Goal: Task Accomplishment & Management: Use online tool/utility

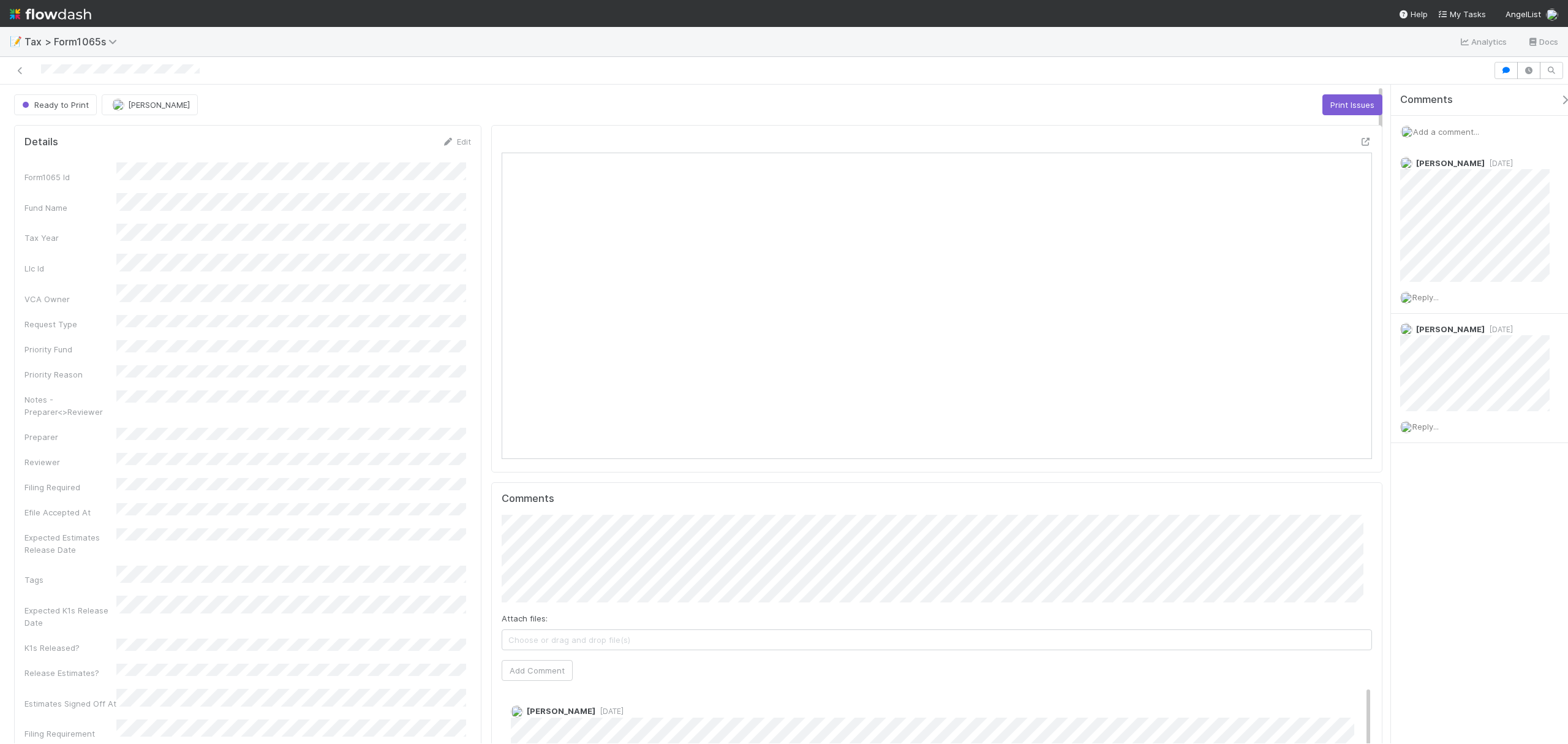
scroll to position [237, 429]
click at [64, 106] on div "Ready to Print" at bounding box center [58, 104] width 87 height 21
click at [59, 107] on div "Ready to Print" at bounding box center [58, 104] width 87 height 21
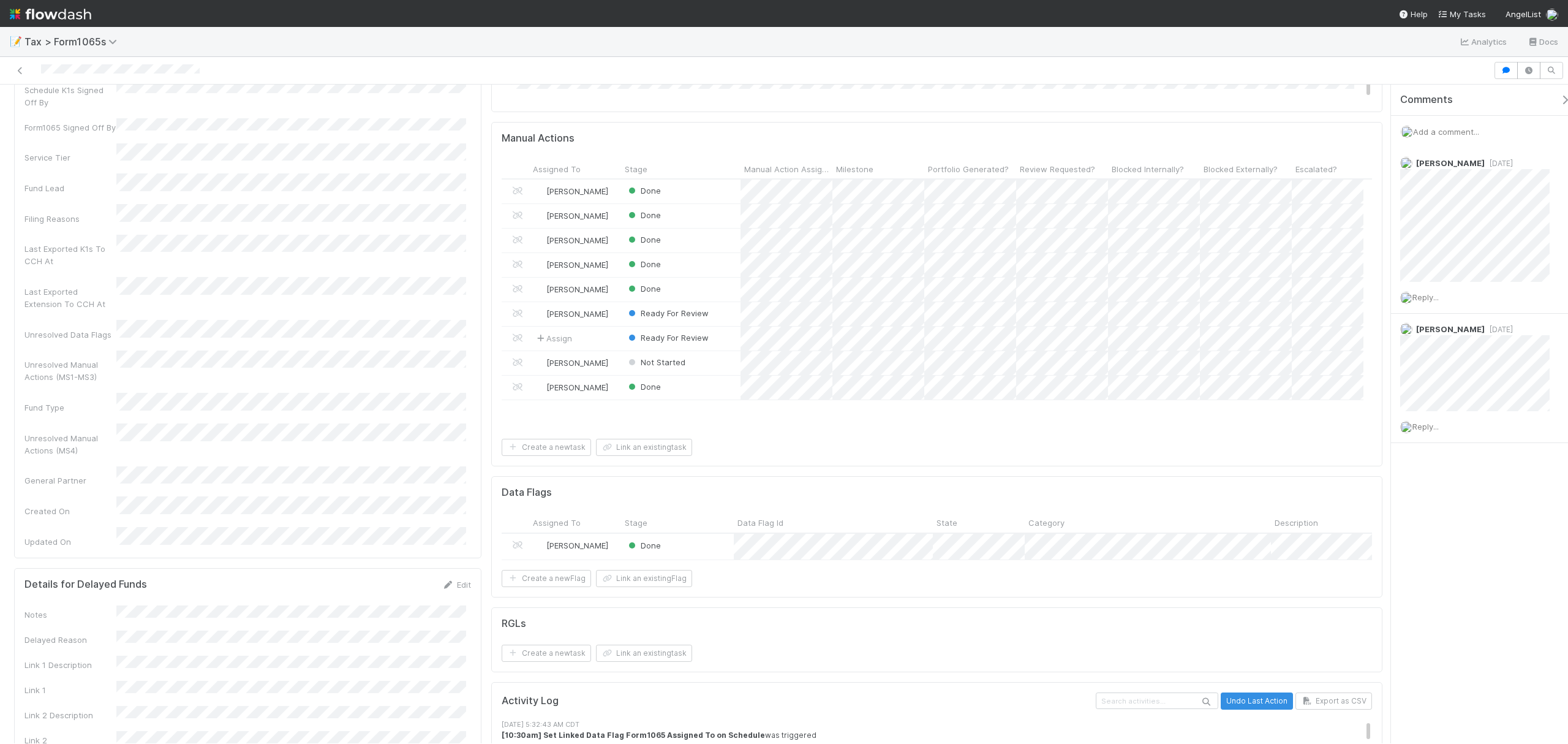
scroll to position [0, 0]
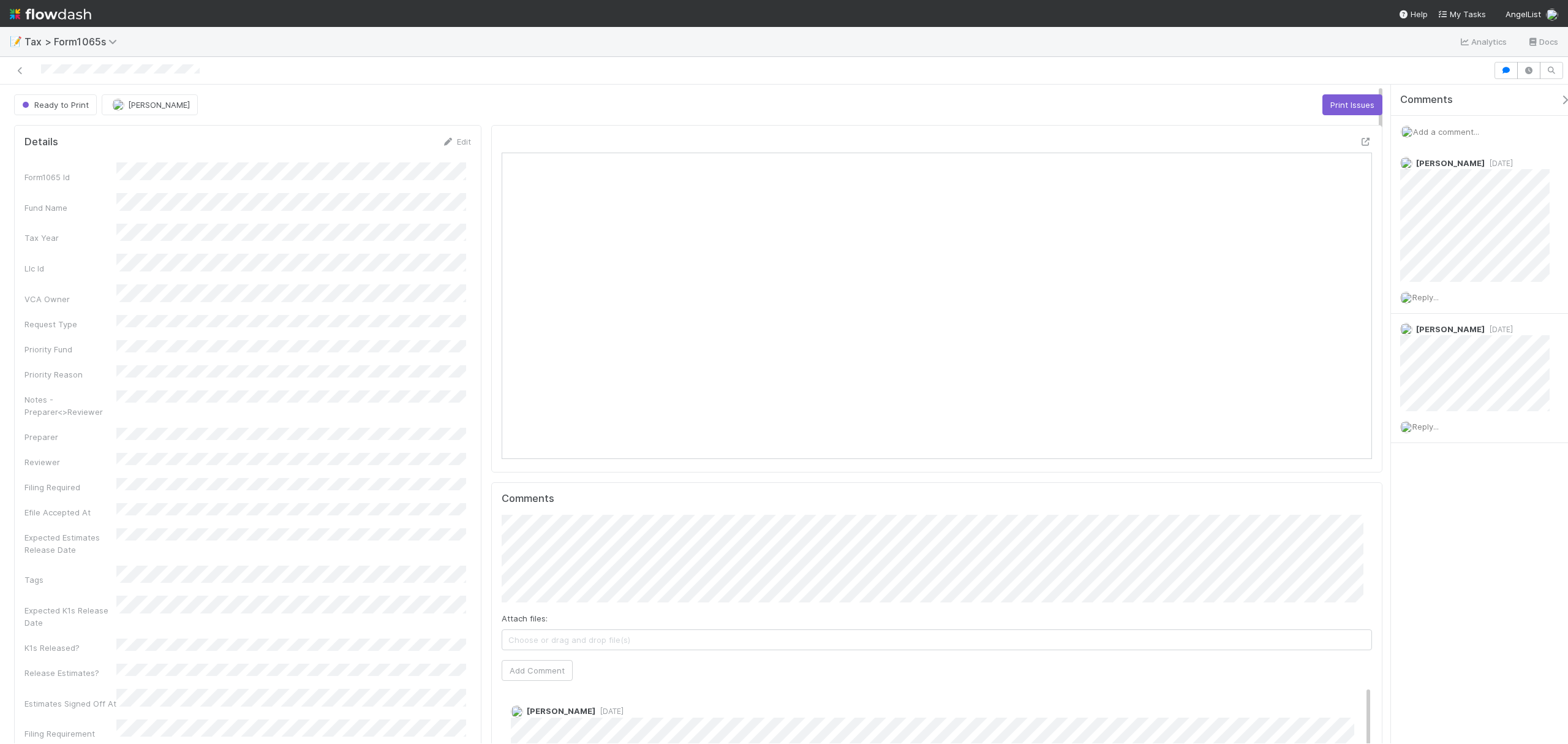
drag, startPoint x: 1382, startPoint y: 169, endPoint x: 1356, endPoint y: 52, distance: 119.9
click at [1356, 52] on div "📝 Tax > Form1065s Analytics Docs Ready to Print Helen Vo Print Issues Details E…" at bounding box center [784, 385] width 1568 height 717
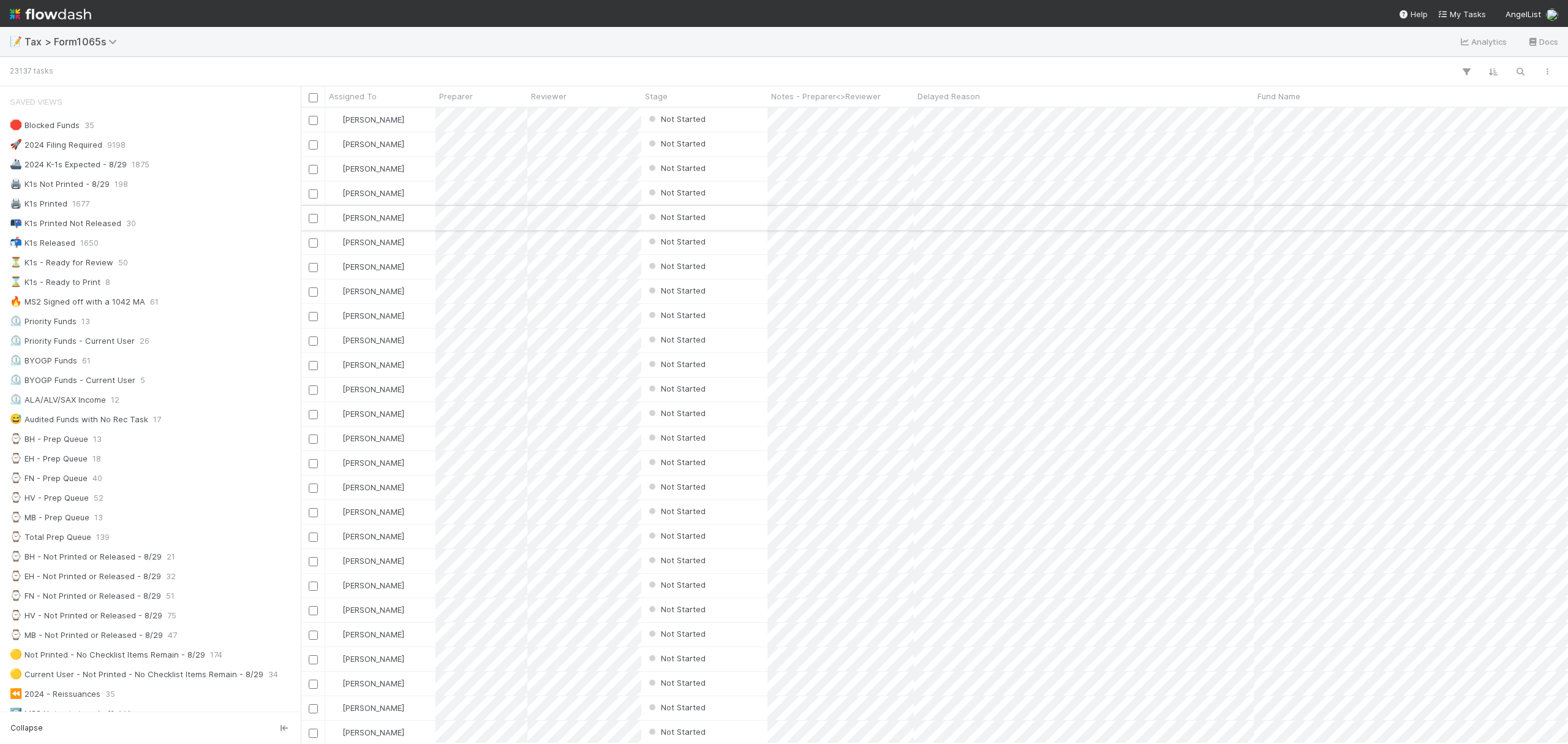
scroll to position [13, 13]
click at [155, 479] on div "⌚ FN - Prep Queue 40" at bounding box center [154, 478] width 288 height 15
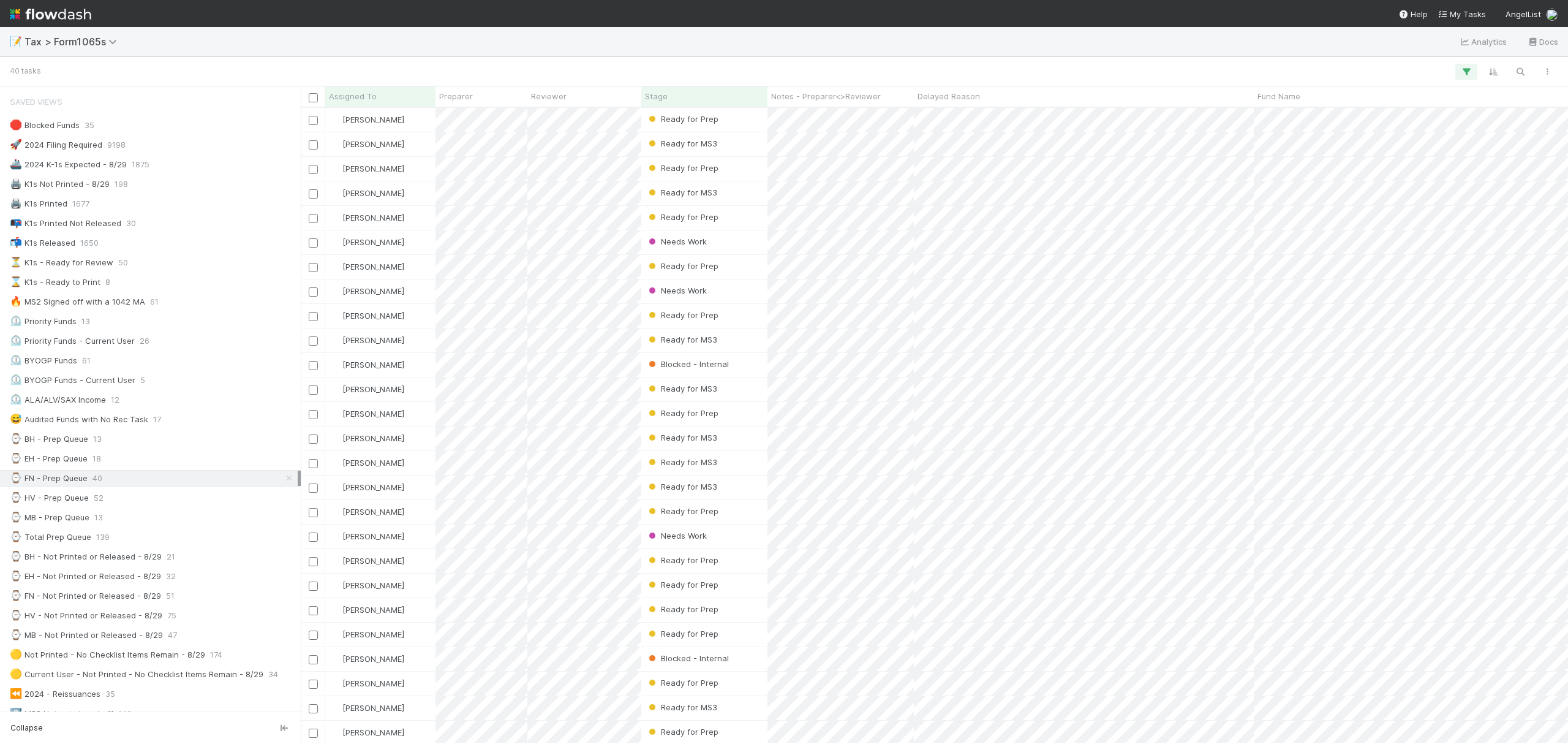
scroll to position [623, 1255]
click at [664, 91] on span "Stage" at bounding box center [656, 96] width 23 height 12
click at [685, 114] on div "Sort First → Last" at bounding box center [716, 119] width 140 height 18
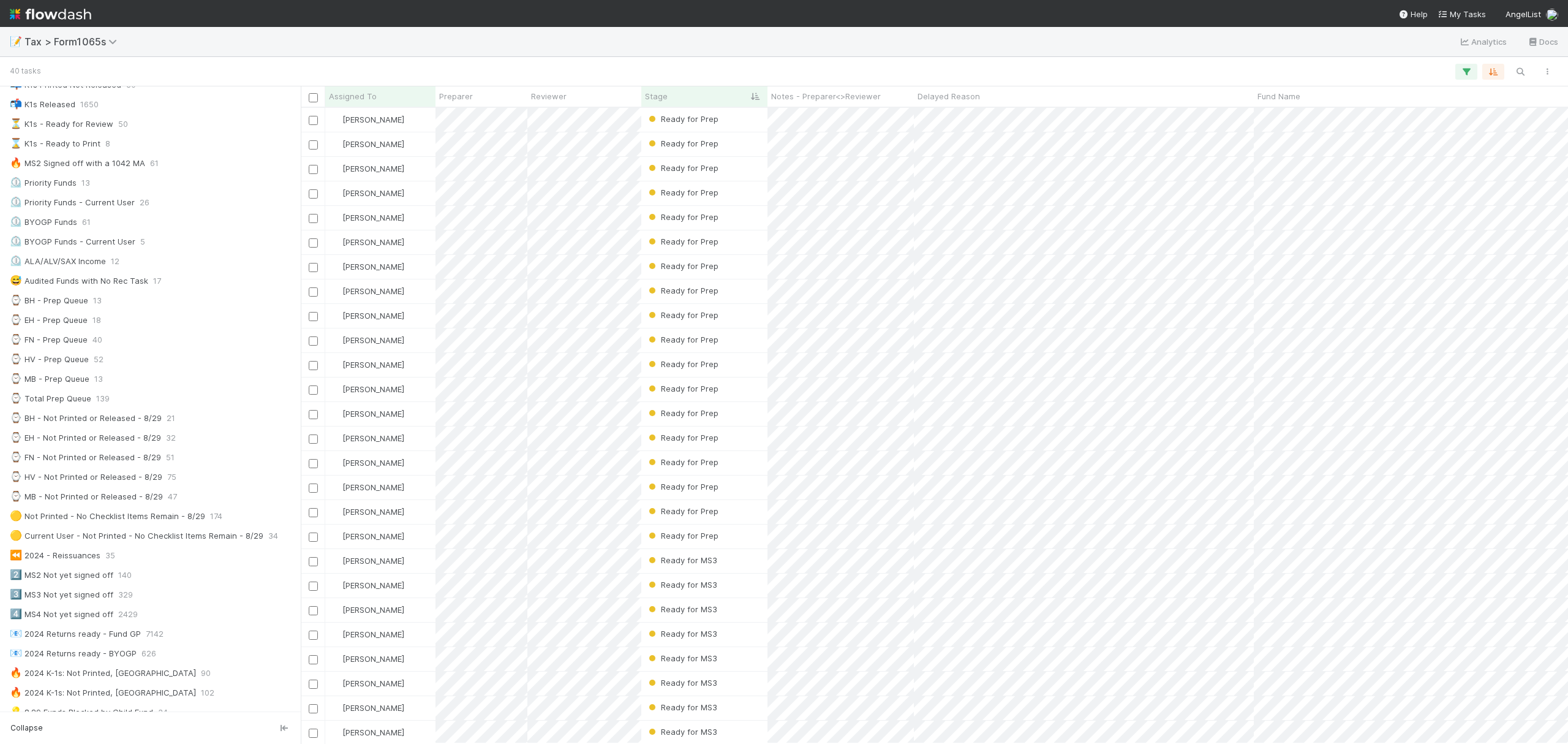
scroll to position [159, 0]
click at [152, 323] on div "⌚ FN - Prep Queue 40" at bounding box center [154, 319] width 288 height 15
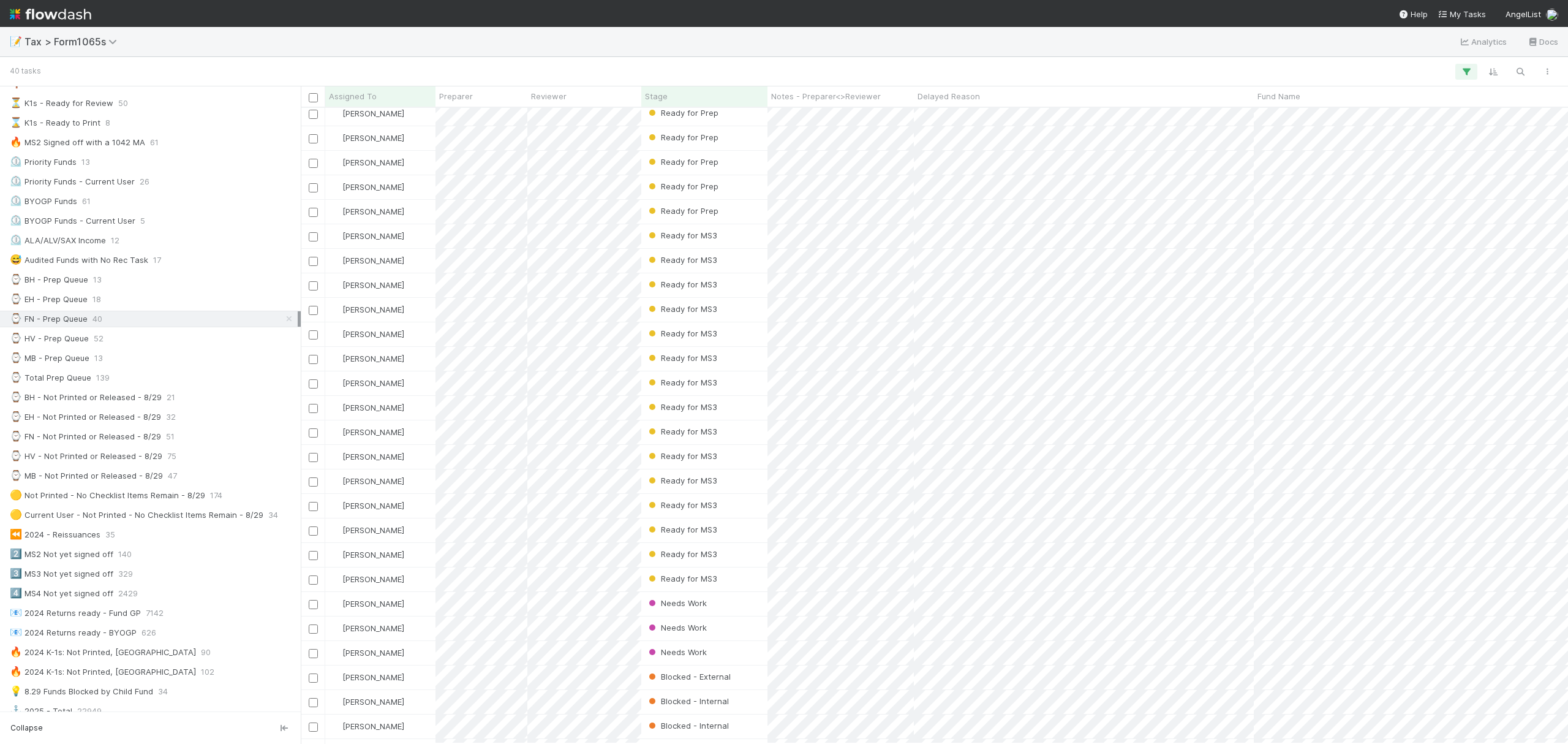
scroll to position [358, 0]
click at [207, 581] on div "3️⃣ MS3 Not yet signed off 329" at bounding box center [154, 573] width 288 height 15
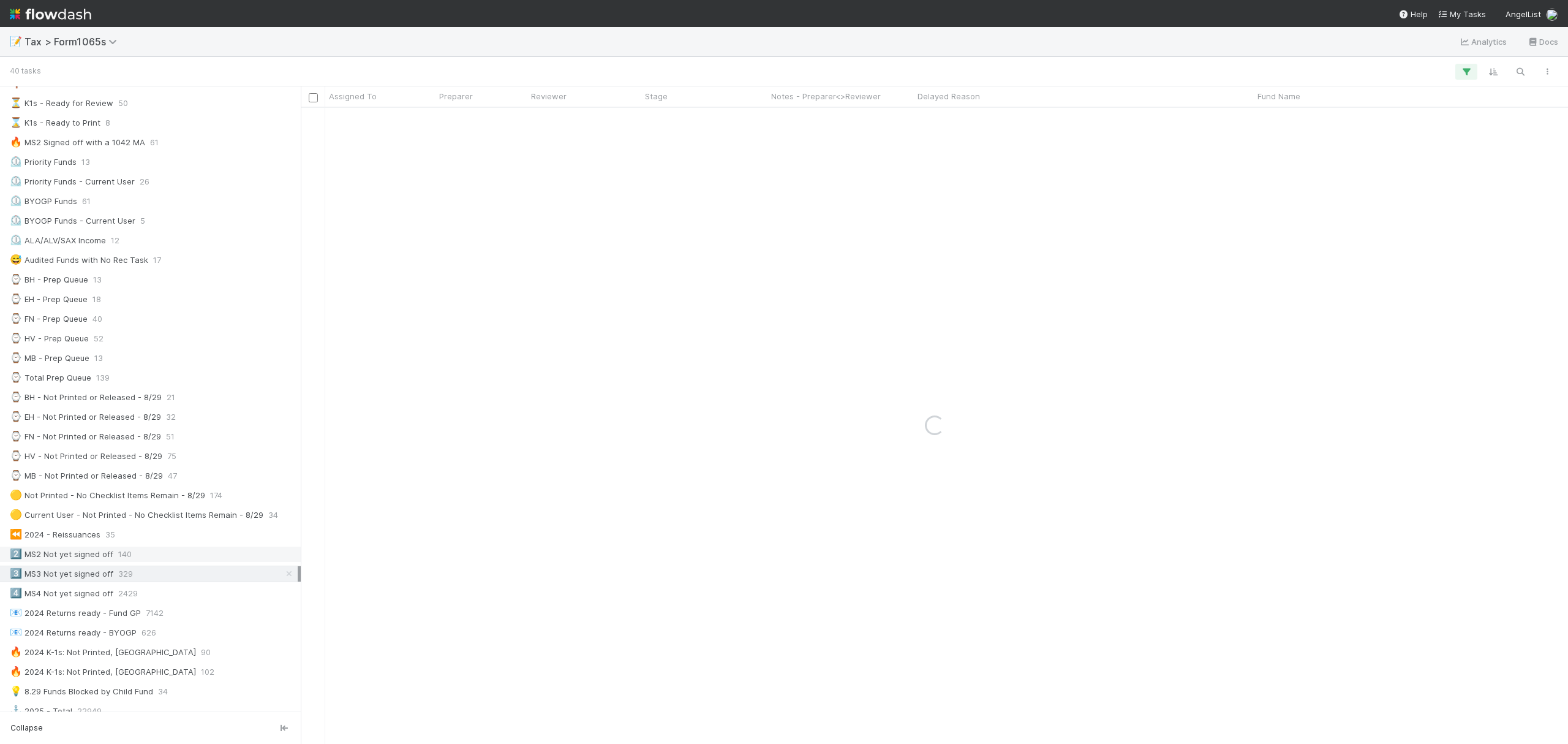
click at [187, 562] on div "2️⃣ MS2 Not yet signed off 140" at bounding box center [154, 554] width 288 height 15
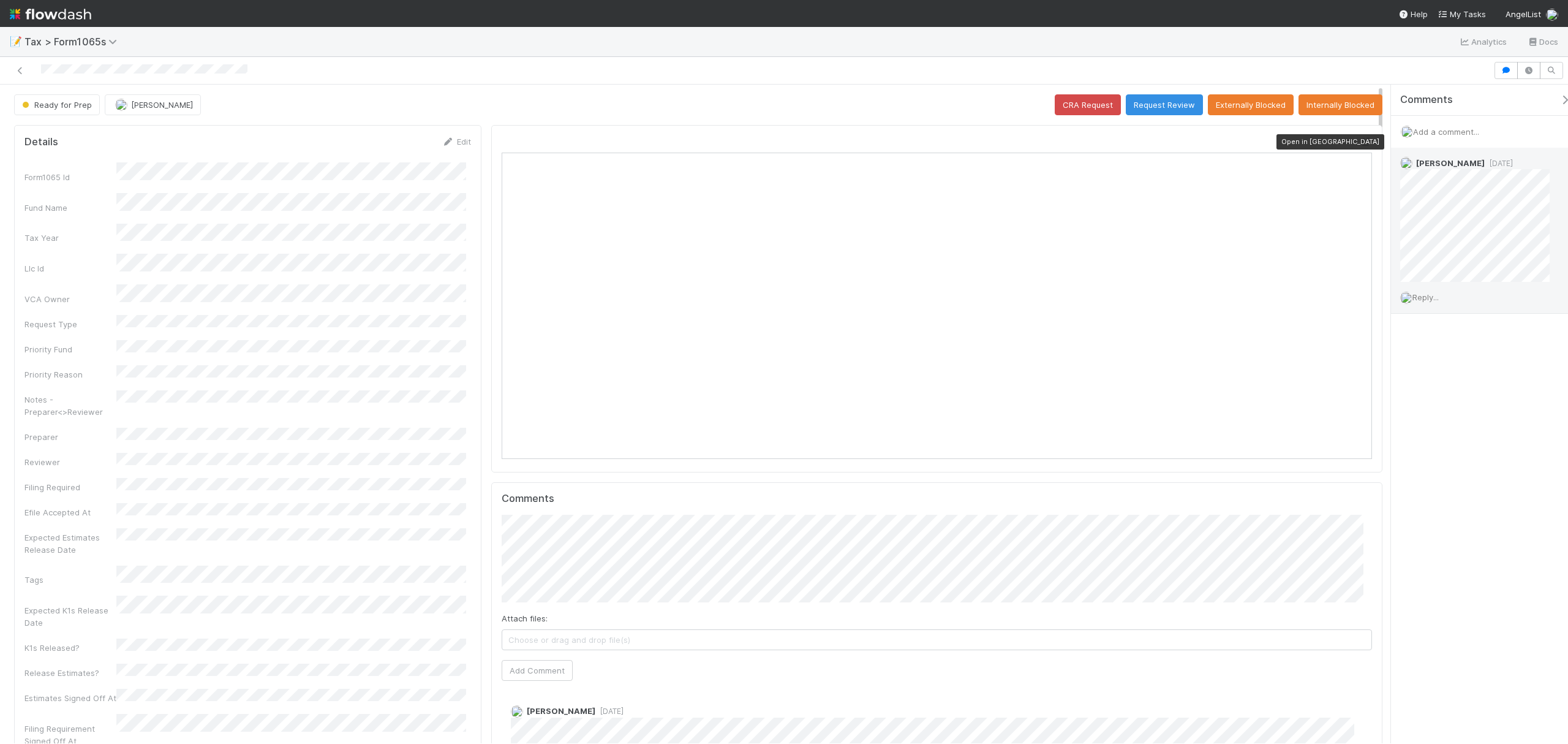
scroll to position [237, 849]
click at [1360, 142] on icon at bounding box center [1366, 142] width 12 height 8
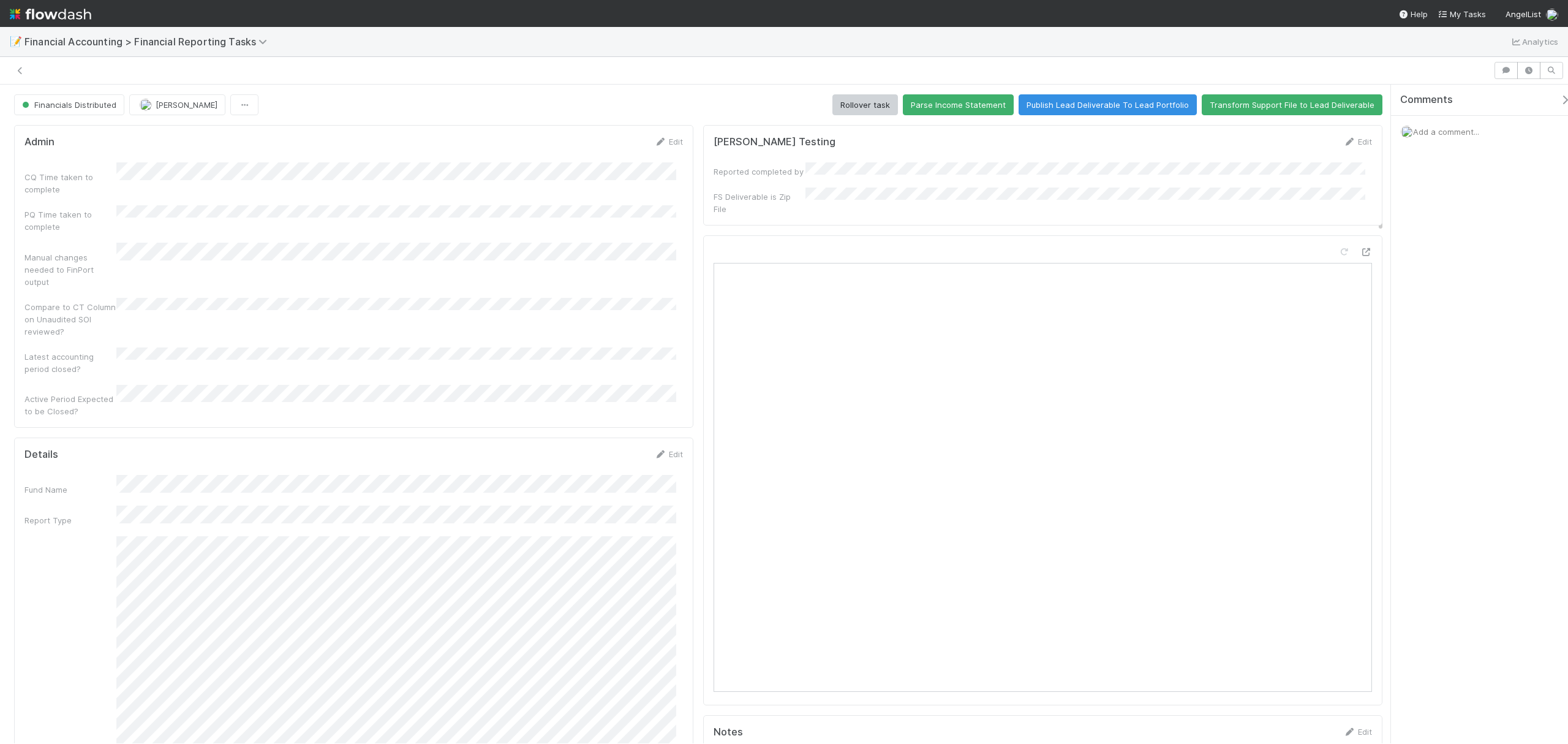
scroll to position [1129, 0]
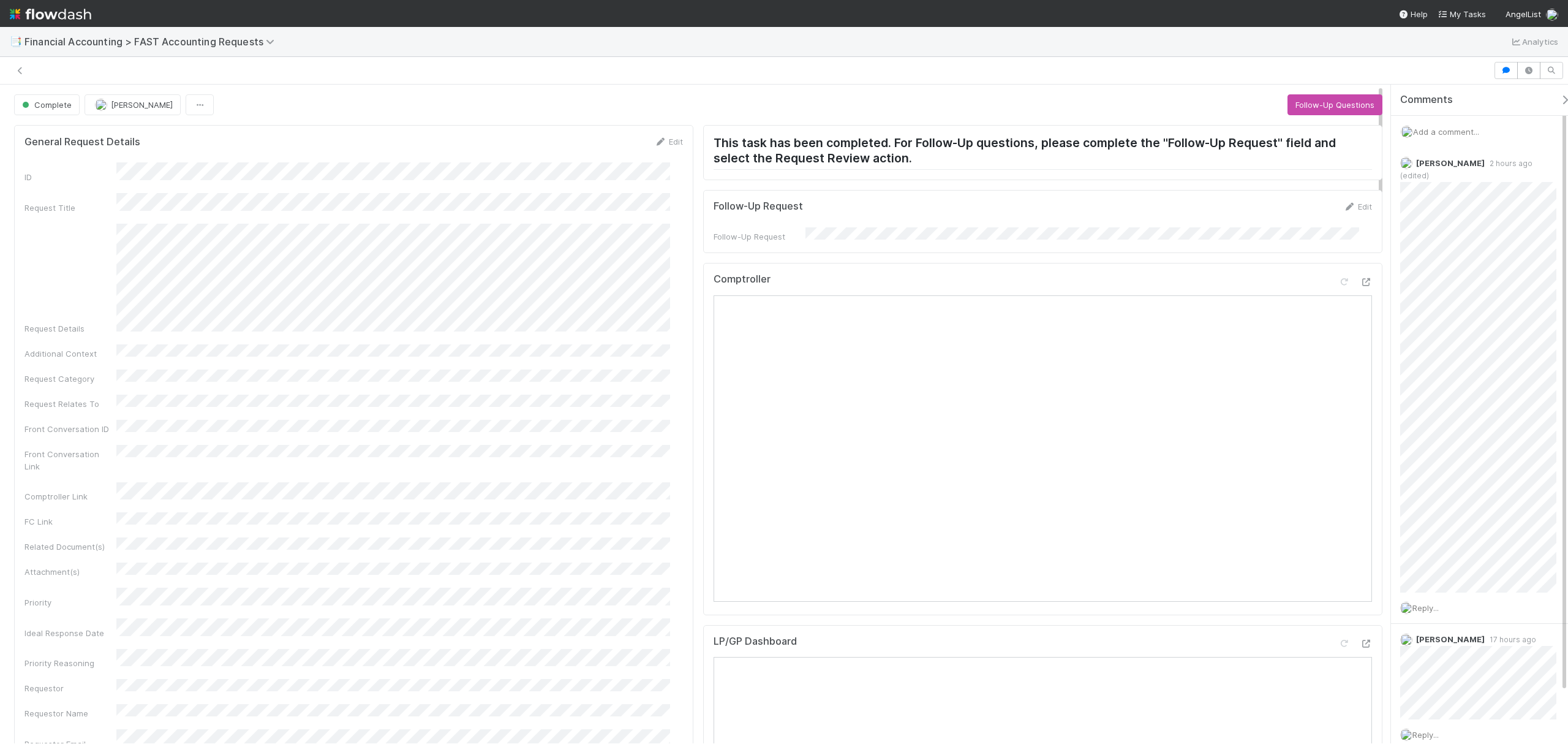
scroll to position [12, 0]
